Goal: Task Accomplishment & Management: Manage account settings

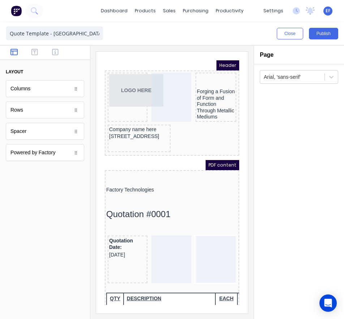
click at [87, 109] on div "layout Columns Columns Rows Rows Spacer Spacer Powered by Factory Powered by Fa…" at bounding box center [45, 109] width 90 height 126
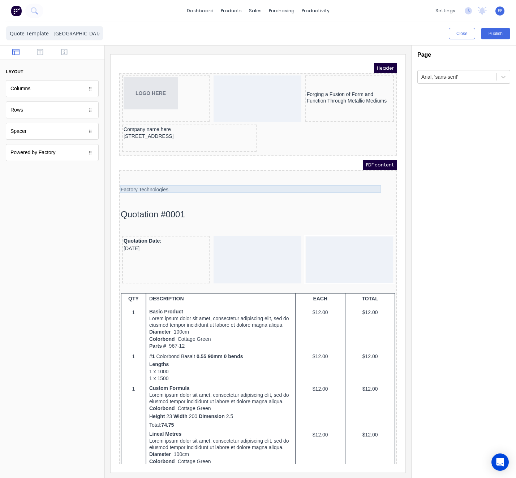
click at [142, 182] on div "Factory Technologies" at bounding box center [249, 181] width 275 height 8
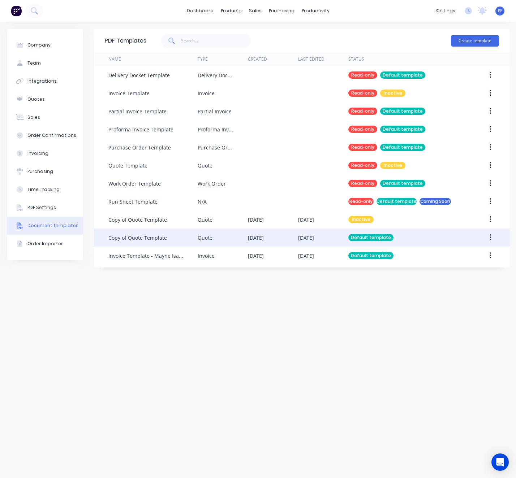
click at [152, 245] on div "Copy of Quote Template" at bounding box center [152, 238] width 89 height 18
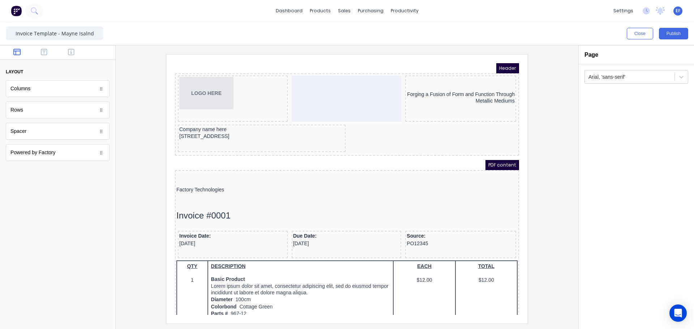
click at [540, 108] on div at bounding box center [346, 188] width 451 height 269
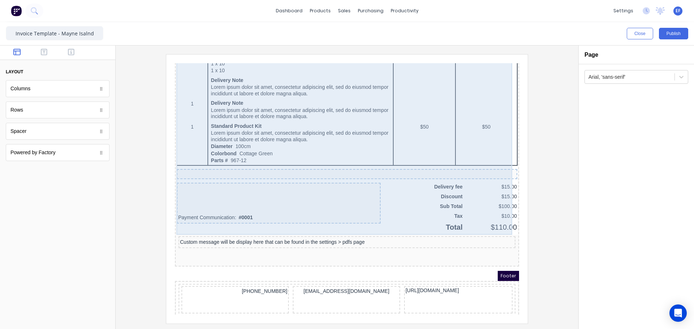
scroll to position [463, 0]
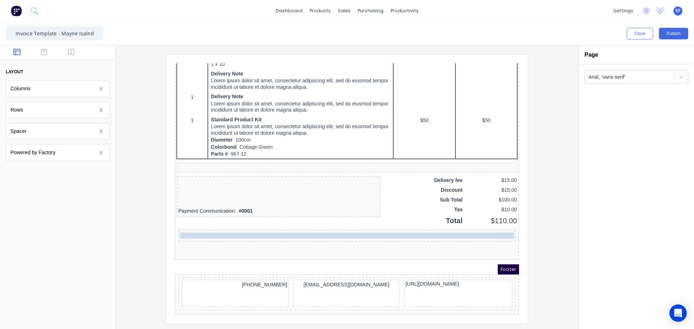
drag, startPoint x: 240, startPoint y: 224, endPoint x: 260, endPoint y: 225, distance: 20.7
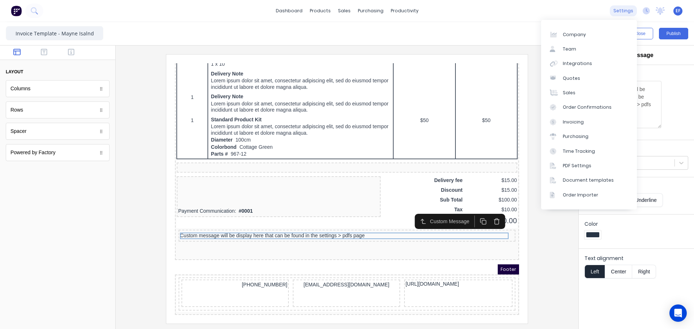
click at [619, 12] on div "settings" at bounding box center [622, 10] width 27 height 11
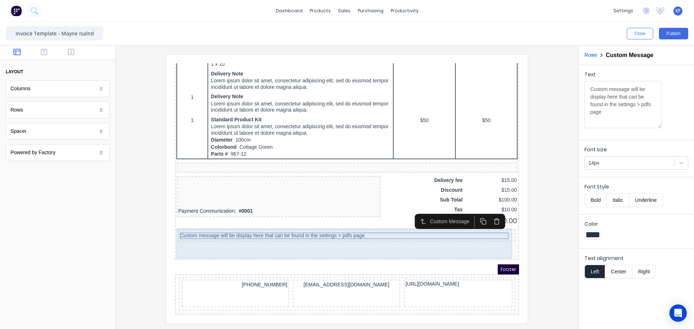
click at [282, 221] on div "Custom message will be display here that can be found in the settings > pdfs pa…" at bounding box center [338, 227] width 337 height 12
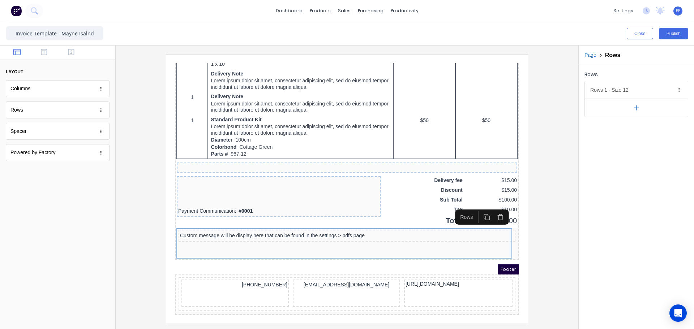
click at [488, 205] on icon "button" at bounding box center [491, 208] width 7 height 7
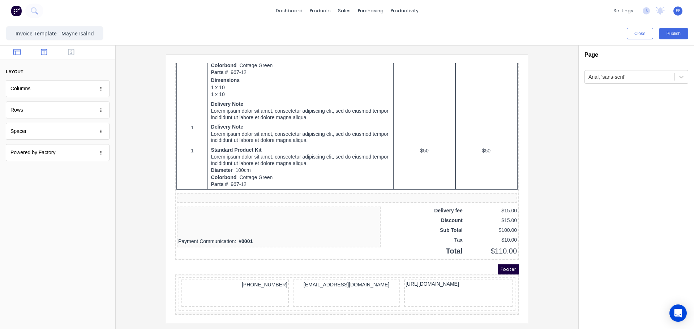
click at [43, 52] on icon "button" at bounding box center [44, 51] width 7 height 7
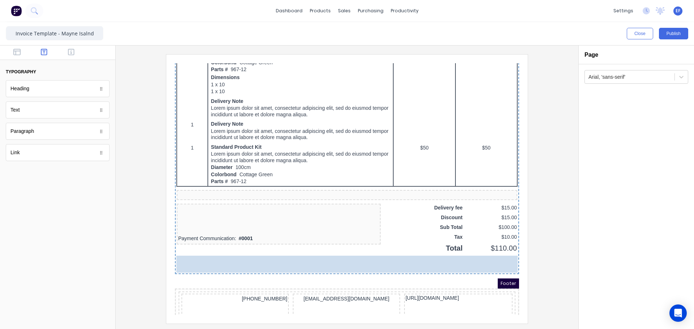
drag, startPoint x: 18, startPoint y: 112, endPoint x: 388, endPoint y: 267, distance: 401.7
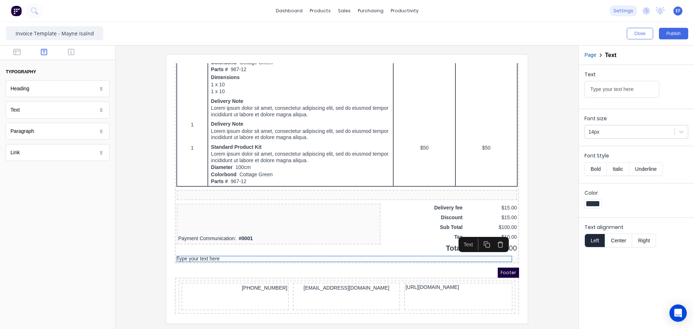
drag, startPoint x: 103, startPoint y: 4, endPoint x: 620, endPoint y: 13, distance: 517.7
click at [620, 13] on div "settings" at bounding box center [622, 10] width 27 height 11
drag, startPoint x: 337, startPoint y: 8, endPoint x: 319, endPoint y: 22, distance: 23.2
click at [319, 22] on div "Close Publish" at bounding box center [347, 33] width 694 height 23
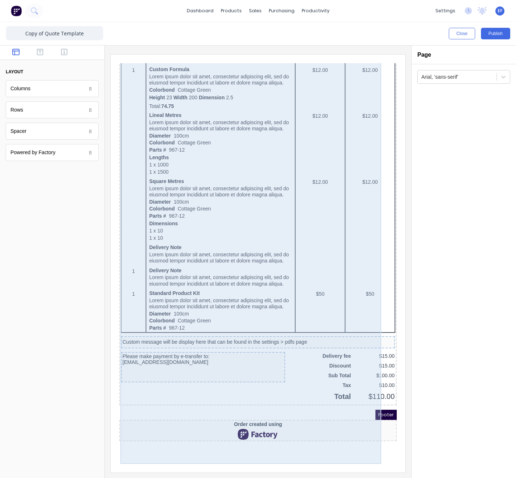
scroll to position [303, 0]
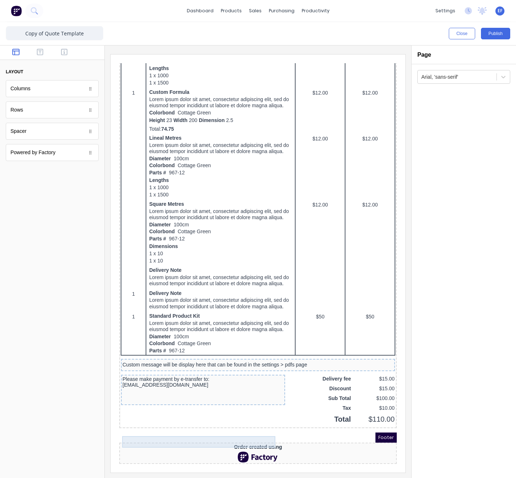
click at [141, 371] on div "Please make payment by e-transfer to: CamRennie@MayneIslandMetal.ca" at bounding box center [194, 374] width 161 height 12
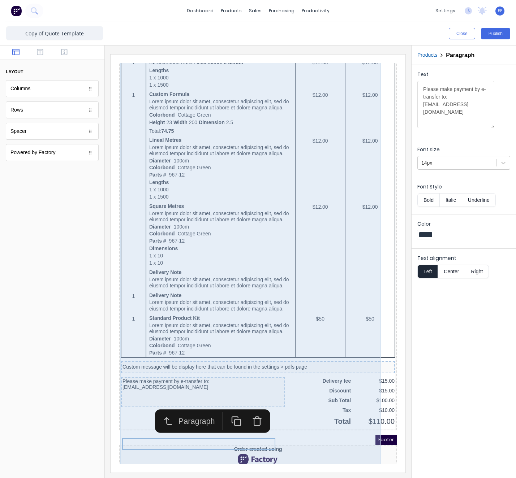
scroll to position [0, 0]
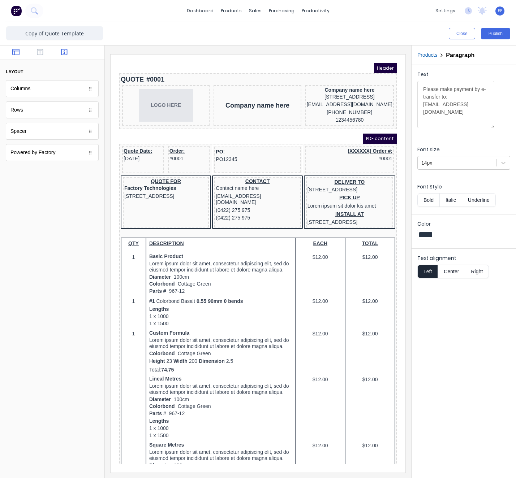
click at [60, 54] on button "button" at bounding box center [65, 52] width 20 height 9
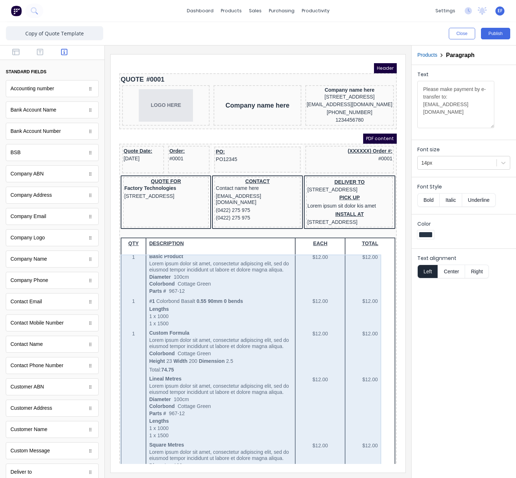
click at [150, 249] on div "QTY DESCRIPTION EACH TOTAL 1 Basic Product Lorem ipsum dolor sit amet, consecte…" at bounding box center [249, 444] width 275 height 430
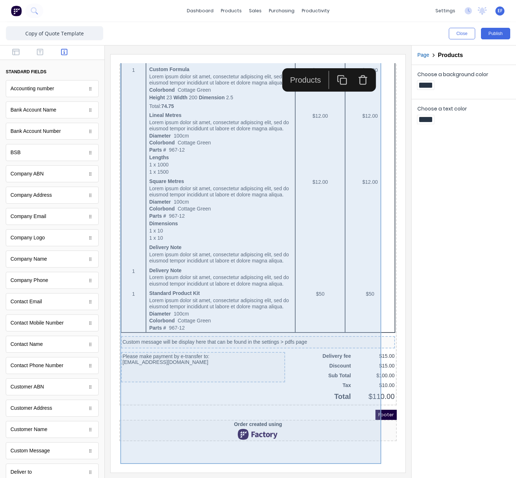
scroll to position [303, 0]
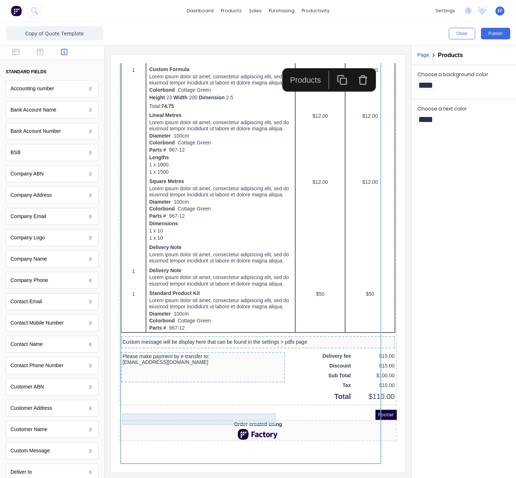
click at [173, 357] on div "Please make payment by e-transfer to: CamRennie@MayneIslandMetal.ca" at bounding box center [194, 351] width 161 height 12
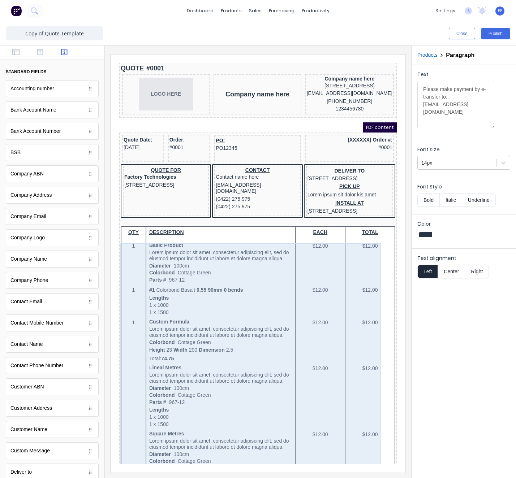
scroll to position [0, 0]
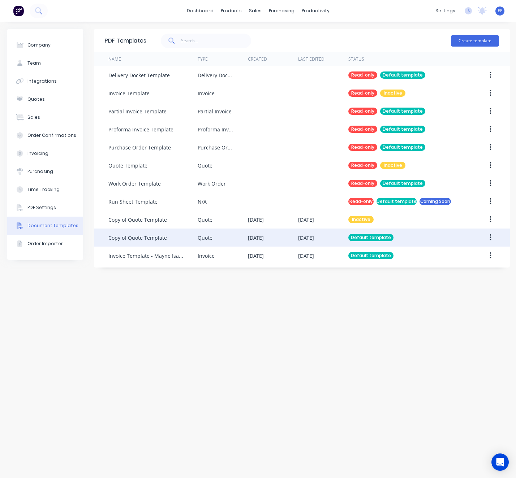
click at [194, 241] on div "Copy of Quote Template" at bounding box center [152, 238] width 89 height 18
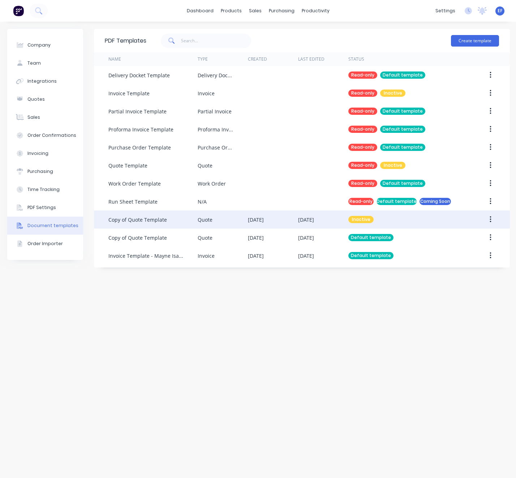
click at [213, 218] on div "Quote" at bounding box center [223, 220] width 50 height 18
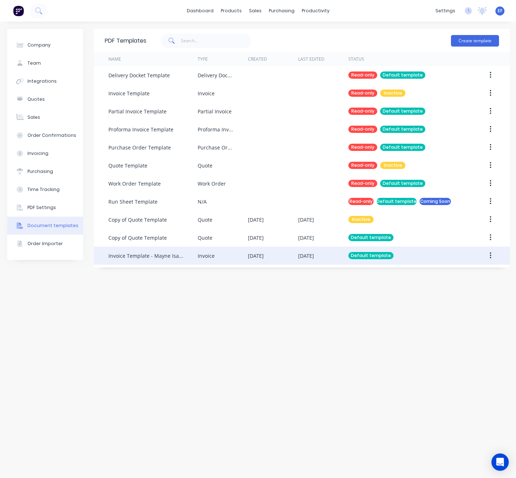
click at [125, 258] on div "Invoice Template - Mayne Isalnd" at bounding box center [145, 256] width 75 height 8
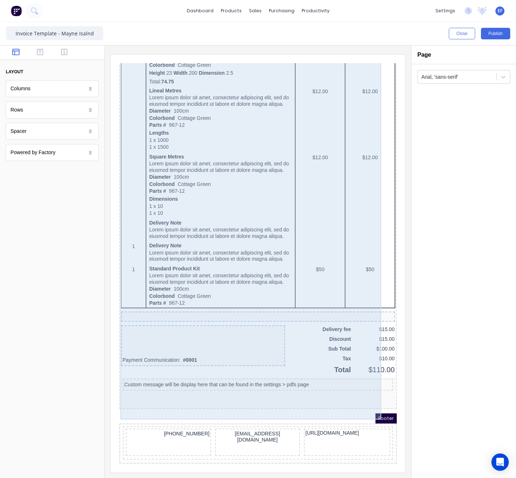
scroll to position [354, 0]
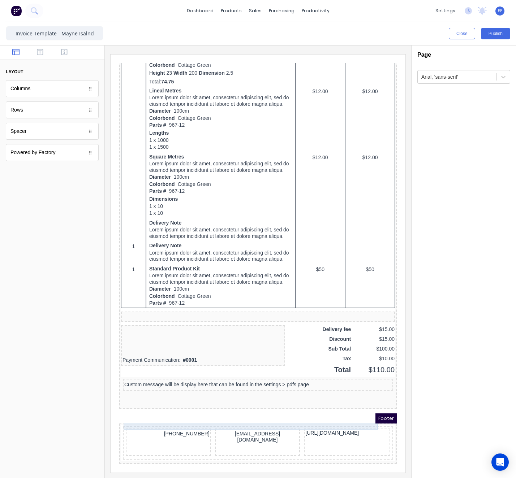
click at [169, 377] on div "Custom message will be display here that can be found in the settings > pdfs pa…" at bounding box center [249, 376] width 267 height 7
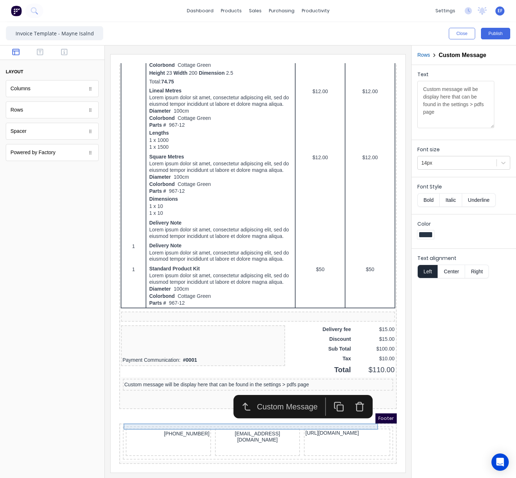
click at [183, 373] on div "Custom message will be display here that can be found in the settings > pdfs pa…" at bounding box center [249, 376] width 267 height 7
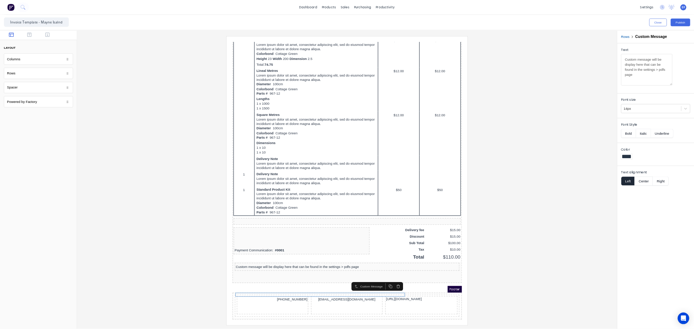
scroll to position [295, 0]
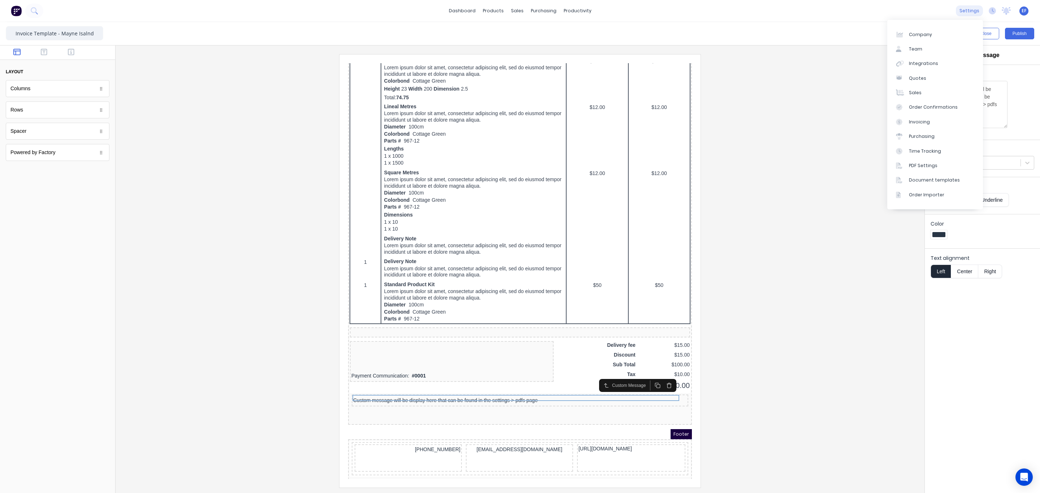
click at [515, 14] on div "settings" at bounding box center [969, 10] width 27 height 11
click at [515, 63] on div "Integrations" at bounding box center [923, 63] width 29 height 7
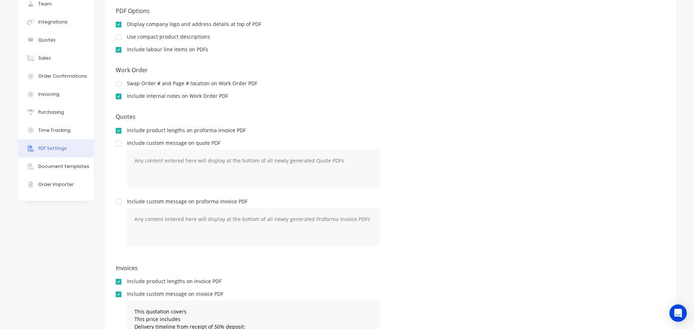
scroll to position [98, 0]
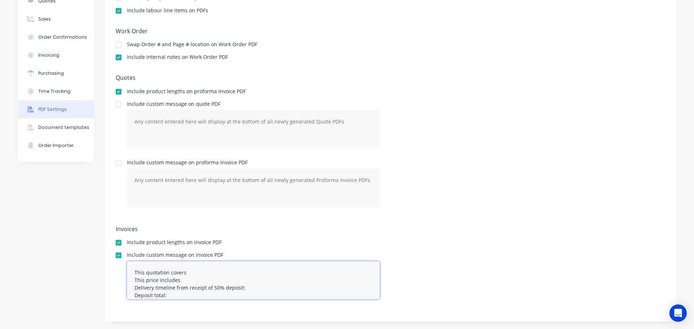
drag, startPoint x: 180, startPoint y: 297, endPoint x: 150, endPoint y: 286, distance: 32.2
click at [168, 297] on textarea "This quotation covers This price includes Delivery timeline from receipt of 50%…" at bounding box center [253, 280] width 253 height 38
click at [116, 256] on div at bounding box center [118, 255] width 14 height 14
click at [170, 298] on textarea "This quotation covers This price includes Delivery timeline from receipt of 50%…" at bounding box center [253, 280] width 253 height 38
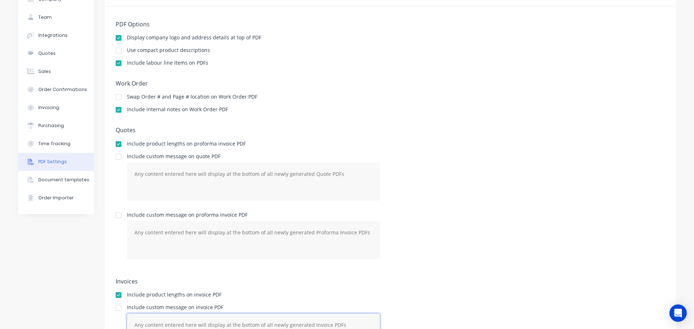
scroll to position [0, 0]
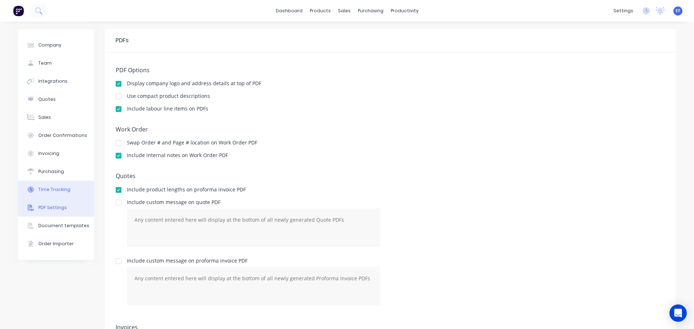
click at [37, 186] on button "Time Tracking" at bounding box center [56, 190] width 76 height 18
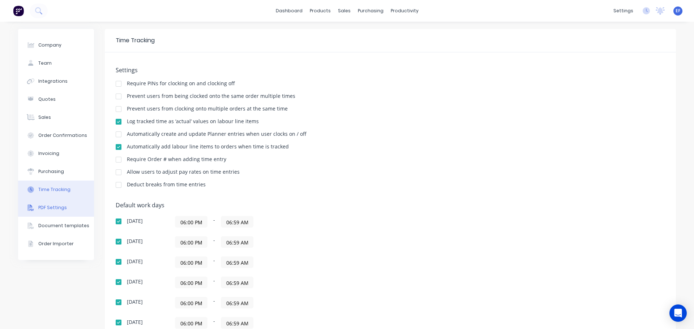
click at [32, 205] on div at bounding box center [30, 207] width 11 height 7
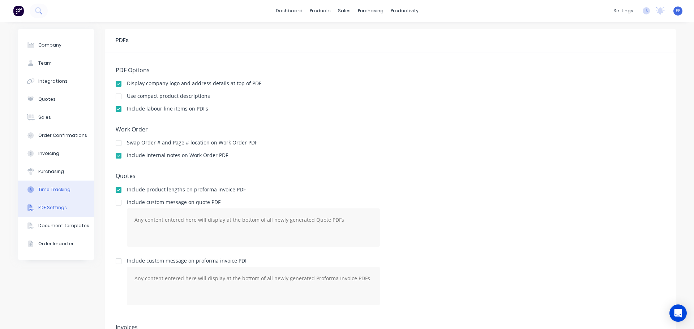
click at [55, 192] on div "Time Tracking" at bounding box center [54, 189] width 32 height 7
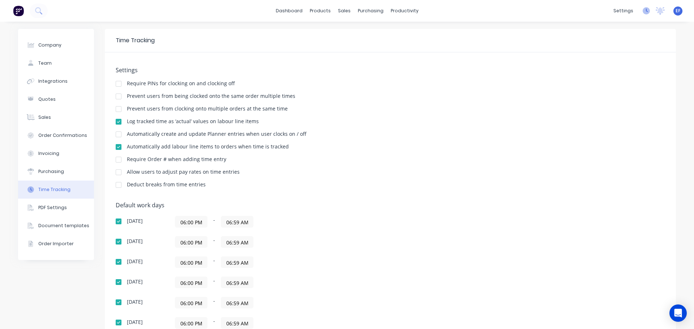
click at [642, 13] on icon at bounding box center [645, 10] width 7 height 7
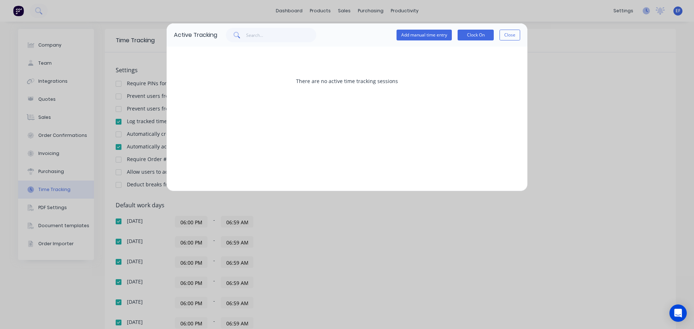
click at [642, 13] on div "Active Tracking Add manual time entry Clock On Close There are no active time t…" at bounding box center [347, 164] width 694 height 329
click at [510, 35] on button "Close" at bounding box center [509, 35] width 21 height 11
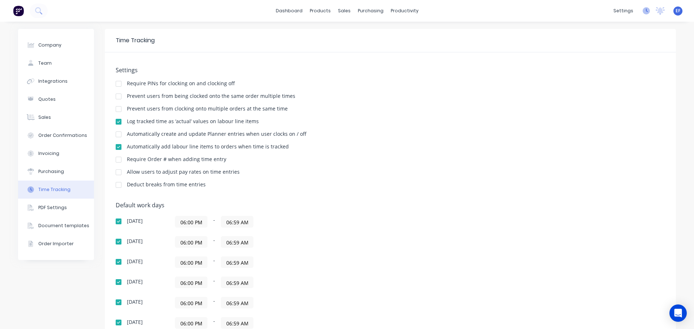
click at [642, 10] on icon at bounding box center [645, 10] width 7 height 7
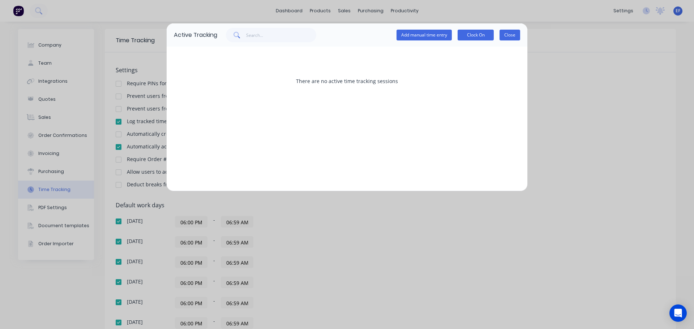
click at [513, 37] on button "Close" at bounding box center [509, 35] width 21 height 11
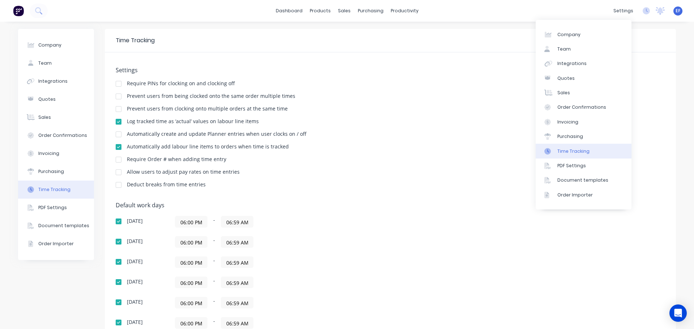
click at [481, 137] on div "Automatically create and update Planner entries when user clocks on / off" at bounding box center [390, 134] width 549 height 7
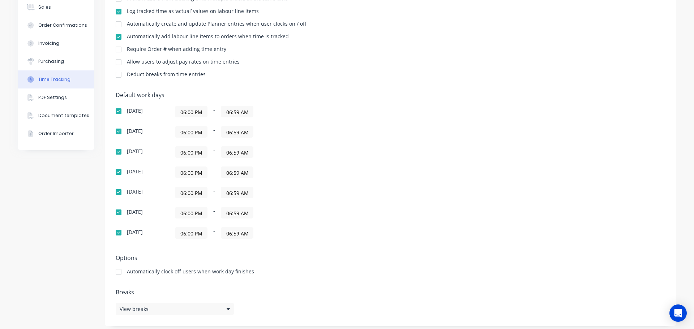
scroll to position [114, 0]
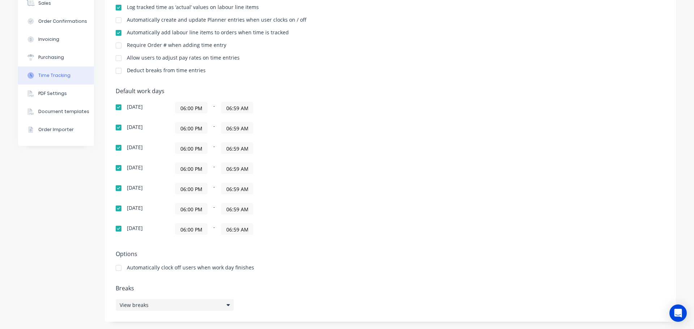
click at [223, 304] on div "View breaks" at bounding box center [175, 305] width 118 height 12
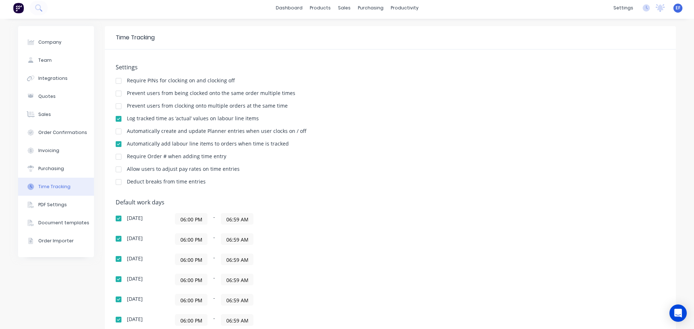
scroll to position [0, 0]
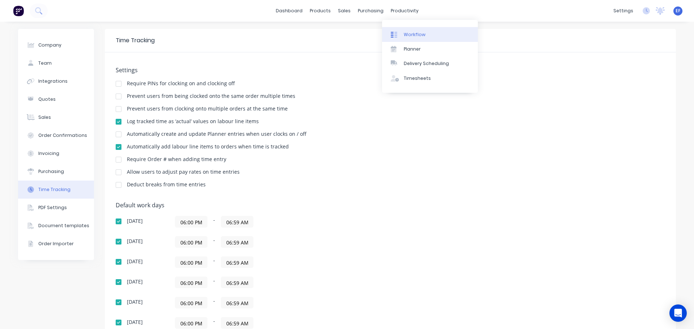
click at [410, 34] on div "Workflow" at bounding box center [414, 34] width 22 height 7
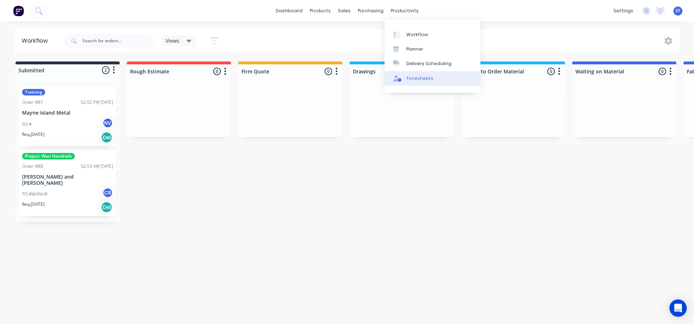
click at [405, 77] on link "Timesheets" at bounding box center [432, 78] width 96 height 14
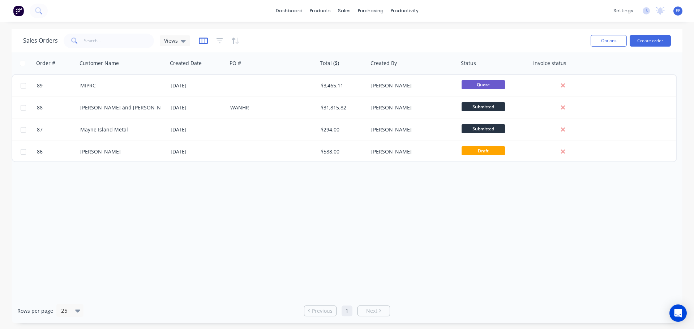
click at [200, 40] on icon "button" at bounding box center [203, 40] width 9 height 7
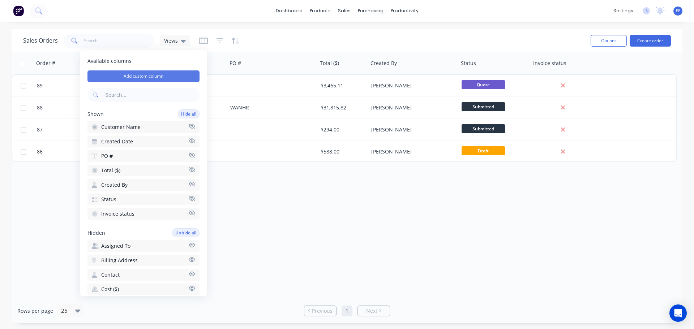
click at [173, 74] on button "Add custom column" at bounding box center [143, 76] width 112 height 12
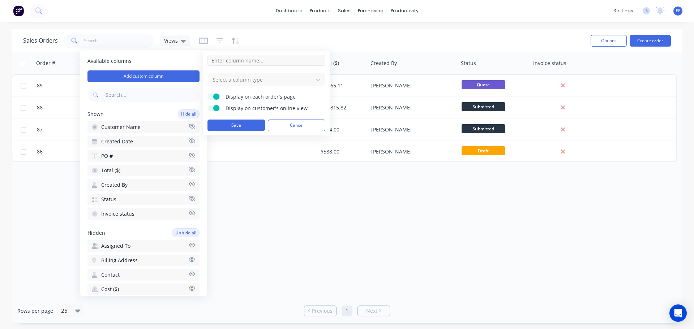
click at [269, 60] on input at bounding box center [266, 60] width 118 height 11
paste input "GST #:"
type input "GST Number"
click at [307, 82] on div at bounding box center [261, 79] width 98 height 9
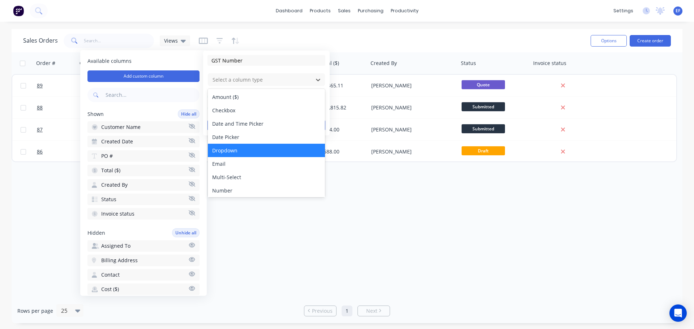
scroll to position [36, 0]
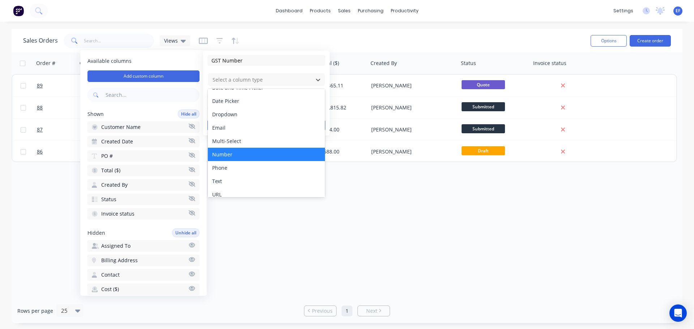
click at [234, 158] on div "Number" at bounding box center [266, 154] width 117 height 13
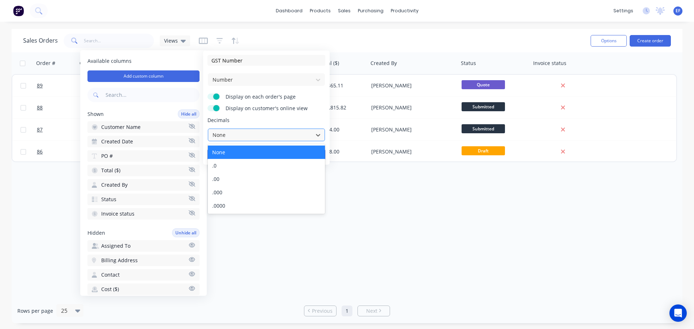
click at [237, 137] on div at bounding box center [261, 134] width 98 height 9
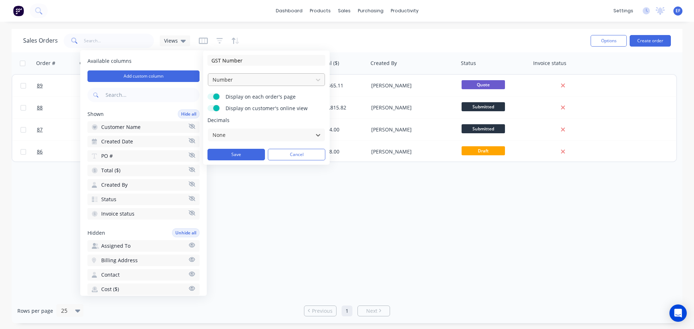
click at [240, 77] on div at bounding box center [261, 79] width 98 height 9
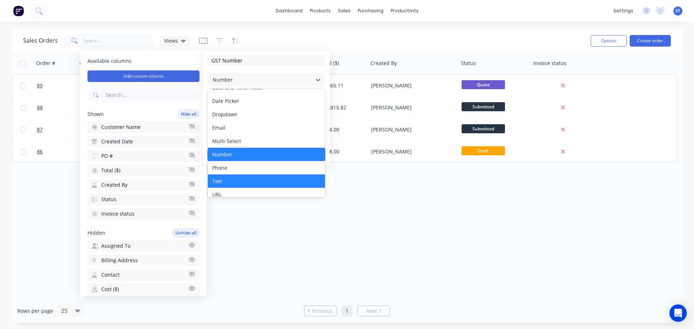
click at [229, 182] on div "Text" at bounding box center [266, 180] width 117 height 13
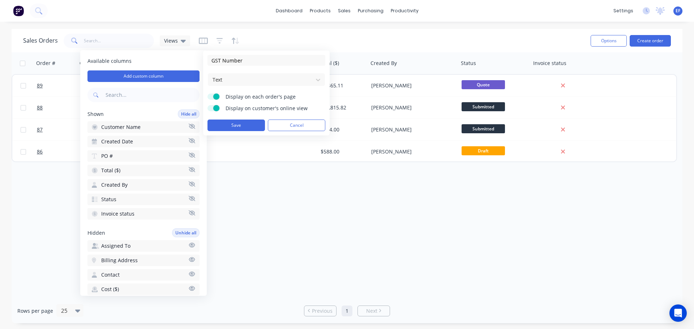
click at [217, 107] on span at bounding box center [216, 108] width 6 height 6
click at [207, 105] on input "Display on customer's online view" at bounding box center [207, 105] width 0 height 0
click at [237, 124] on button "Save" at bounding box center [235, 126] width 57 height 12
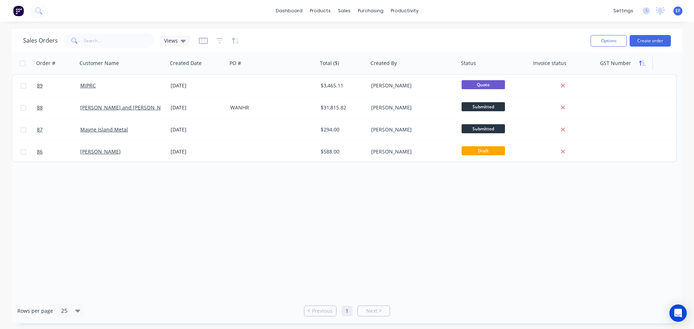
click at [642, 66] on icon "button" at bounding box center [642, 63] width 7 height 6
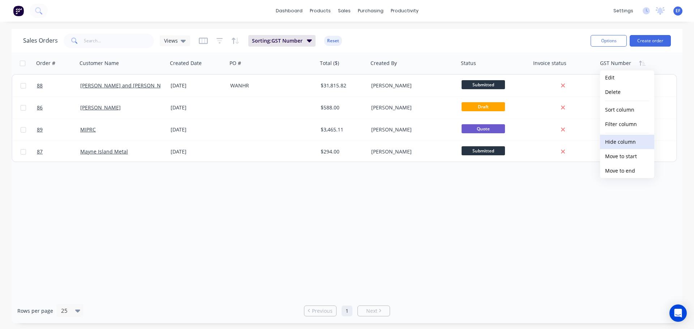
click at [618, 143] on button "Hide column" at bounding box center [627, 142] width 54 height 14
click at [217, 39] on icon "button" at bounding box center [219, 40] width 7 height 7
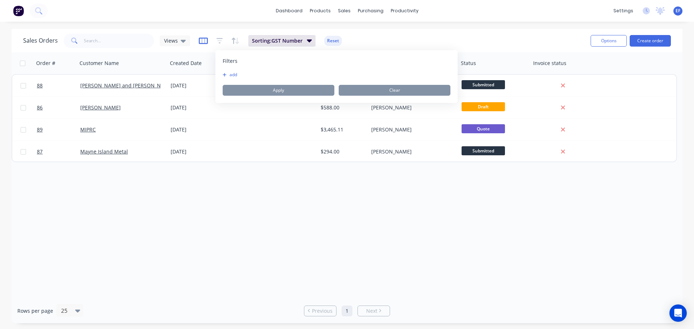
click at [200, 41] on icon "button" at bounding box center [203, 40] width 9 height 7
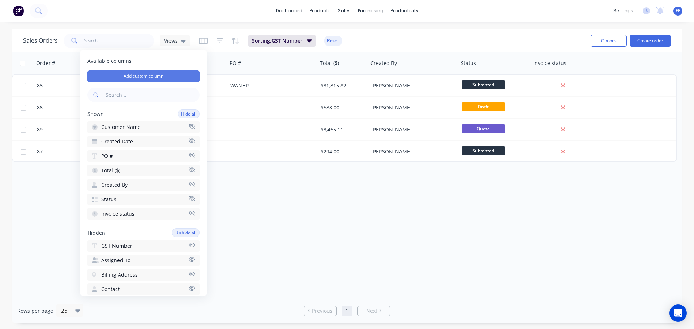
click at [173, 77] on button "Add custom column" at bounding box center [143, 76] width 112 height 12
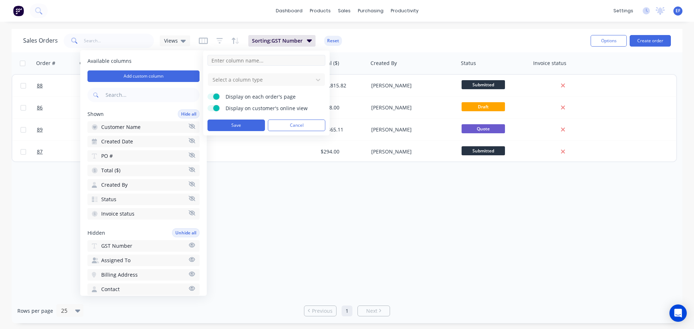
click at [247, 62] on input at bounding box center [266, 60] width 118 height 11
click at [239, 64] on input at bounding box center [266, 60] width 118 height 11
paste input "Expiration:"
type input "Expiration:"
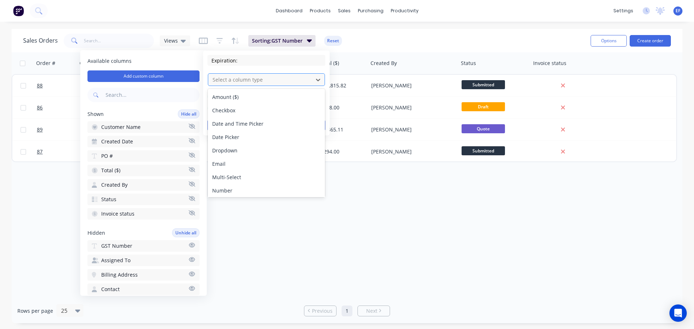
click at [267, 82] on div at bounding box center [261, 79] width 98 height 9
click at [242, 138] on div "Date Picker" at bounding box center [266, 136] width 117 height 13
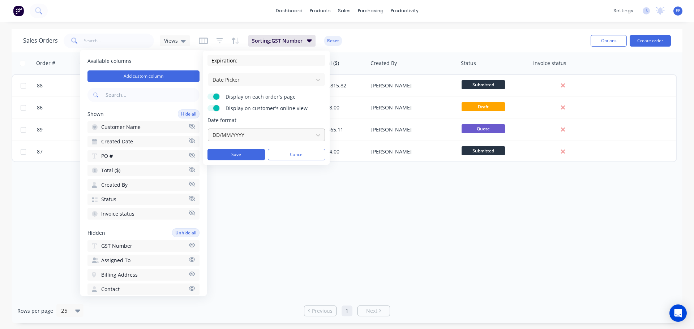
click at [306, 135] on div at bounding box center [261, 134] width 98 height 9
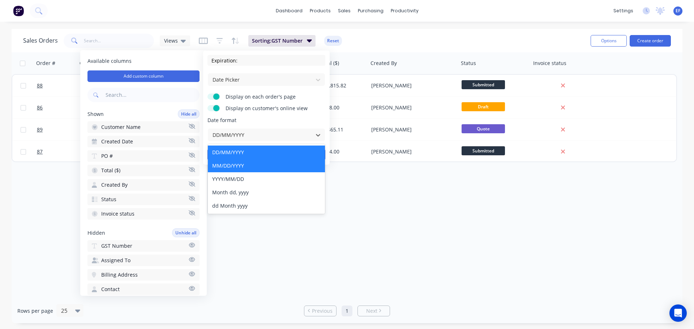
click at [264, 165] on div "MM/DD/YYYY" at bounding box center [266, 165] width 117 height 13
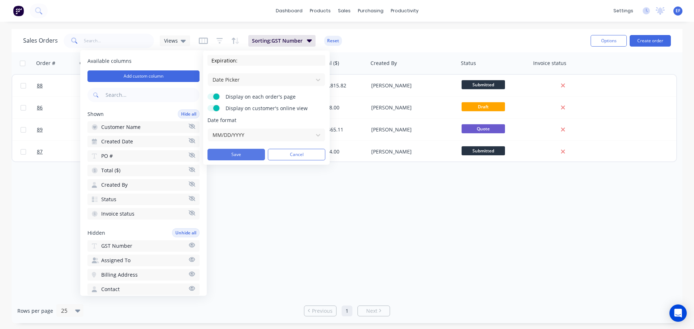
click at [224, 154] on button "Save" at bounding box center [235, 155] width 57 height 12
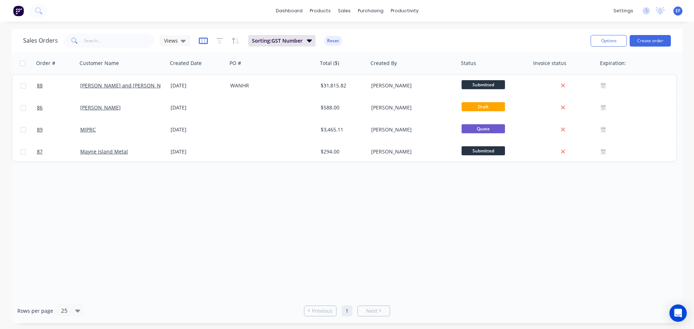
click at [204, 42] on icon "button" at bounding box center [203, 40] width 4 height 5
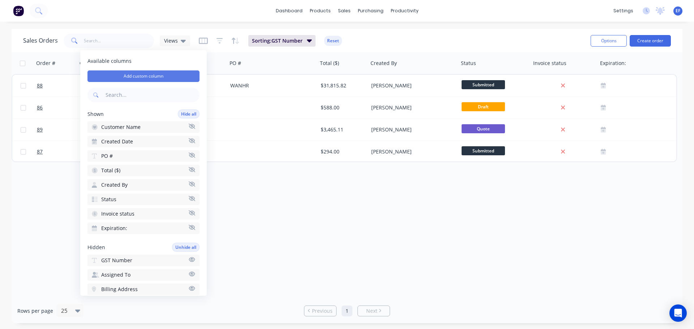
click at [167, 76] on button "Add custom column" at bounding box center [143, 76] width 112 height 12
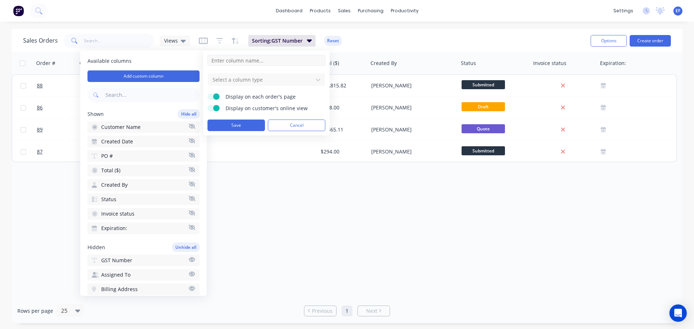
click at [233, 61] on input at bounding box center [266, 60] width 118 height 11
click at [291, 60] on input at bounding box center [266, 60] width 118 height 11
paste input "Salesperson:"
type input "Salesperson"
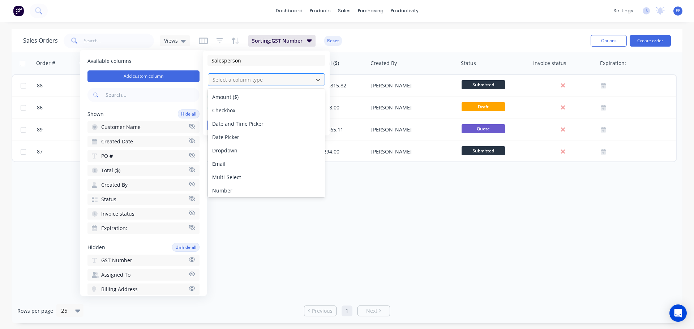
click at [247, 78] on div at bounding box center [261, 79] width 98 height 9
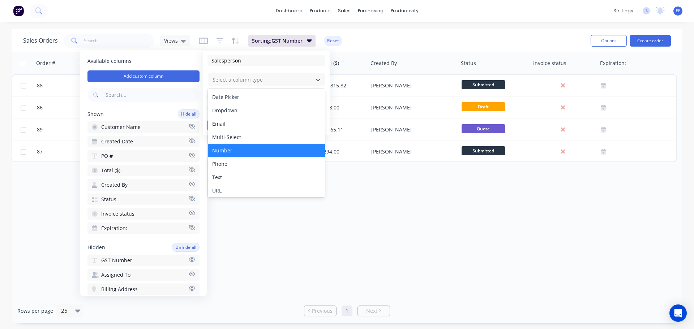
scroll to position [42, 0]
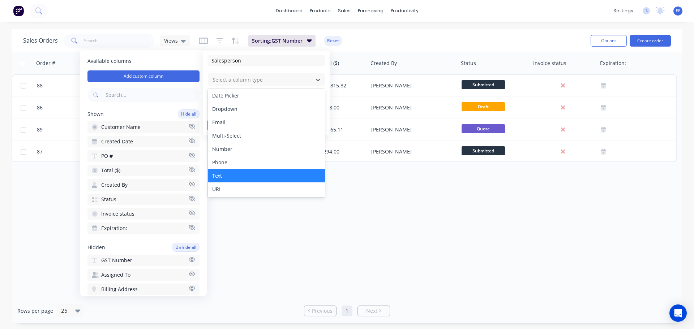
click at [227, 175] on div "Text" at bounding box center [266, 175] width 117 height 13
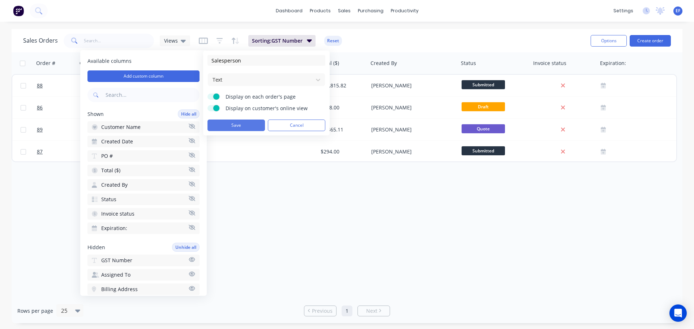
click at [251, 124] on button "Save" at bounding box center [235, 126] width 57 height 12
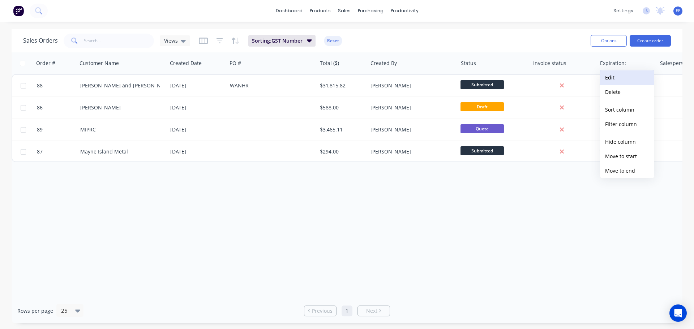
click at [628, 78] on button "Edit" at bounding box center [627, 77] width 54 height 14
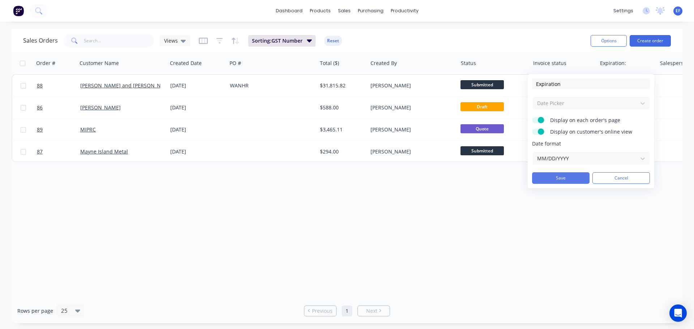
type input "Expiration"
click at [569, 178] on button "Save" at bounding box center [560, 178] width 57 height 12
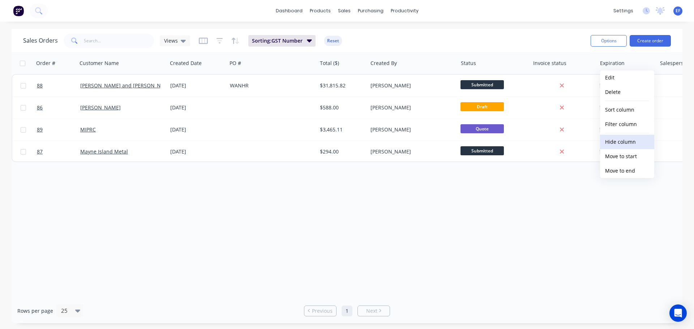
click at [623, 141] on button "Hide column" at bounding box center [627, 142] width 54 height 14
click at [620, 138] on button "Hide column" at bounding box center [627, 142] width 54 height 14
